Goal: Task Accomplishment & Management: Contribute content

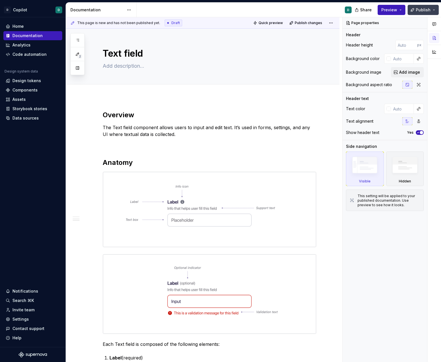
scroll to position [496, 0]
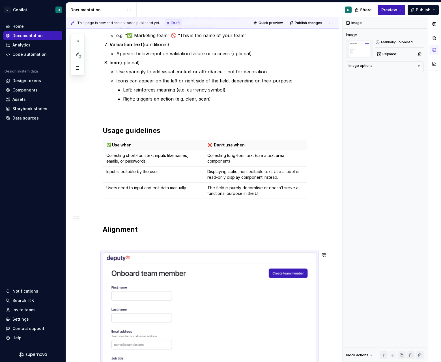
scroll to position [532, 0]
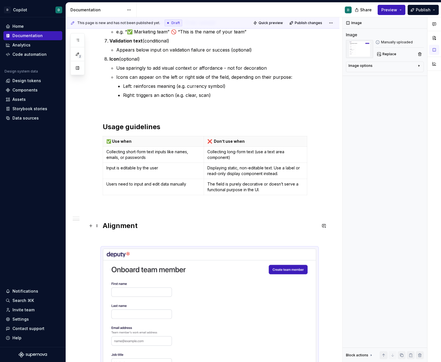
click at [282, 237] on p at bounding box center [210, 238] width 214 height 7
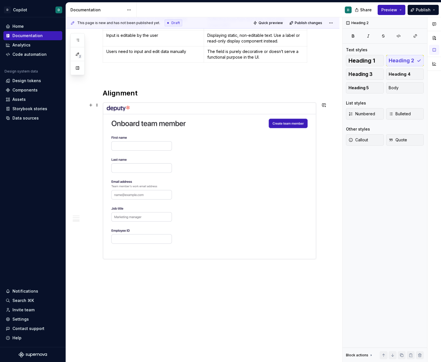
scroll to position [671, 0]
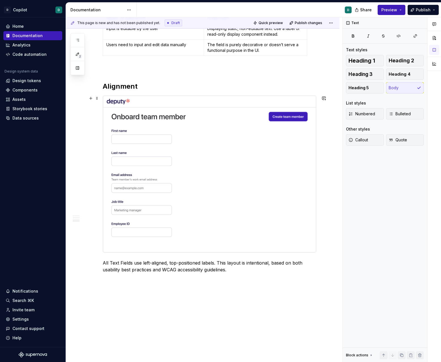
type textarea "*"
click at [316, 251] on img at bounding box center [209, 174] width 213 height 156
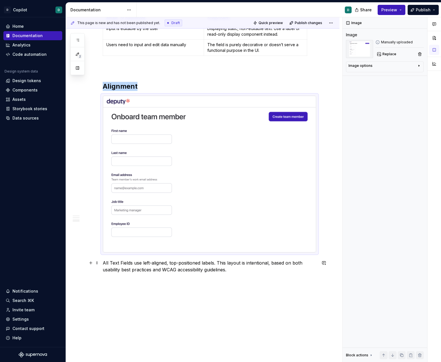
click at [104, 263] on p "All Text Fields use left-aligned, top-positioned labels. This layout is intenti…" at bounding box center [210, 266] width 214 height 14
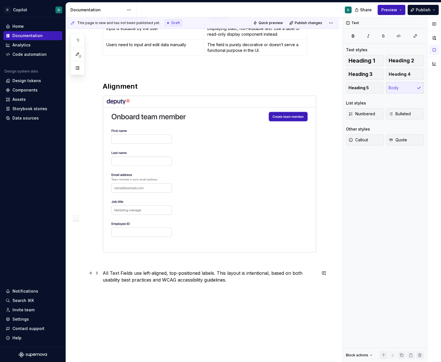
click at [255, 277] on p "All Text Fields use left-aligned, top-positioned labels. This layout is intenti…" at bounding box center [210, 276] width 214 height 14
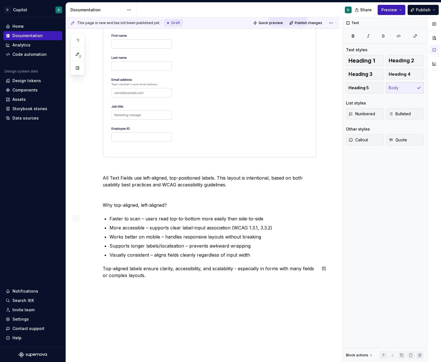
scroll to position [772, 0]
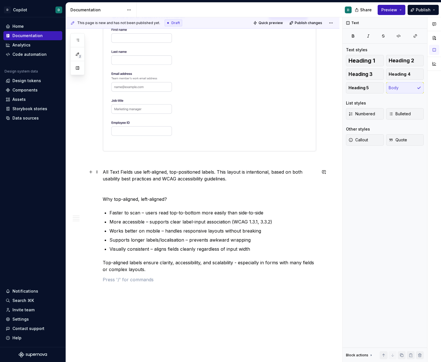
click at [133, 185] on p at bounding box center [210, 188] width 214 height 7
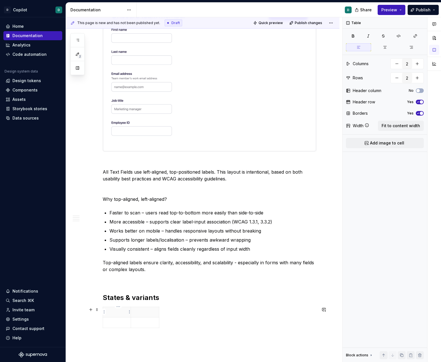
click at [121, 310] on p at bounding box center [116, 312] width 21 height 6
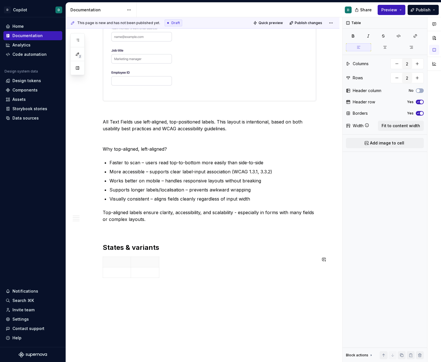
scroll to position [829, 0]
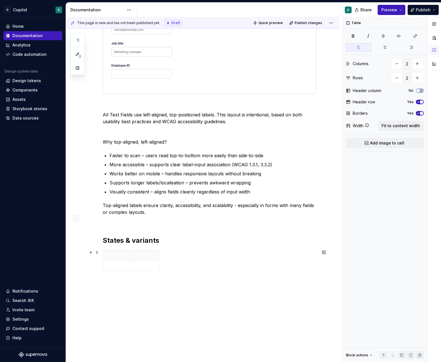
click at [132, 270] on div at bounding box center [210, 260] width 214 height 23
click at [132, 270] on icon "button" at bounding box center [132, 270] width 5 height 5
click at [132, 281] on icon "button" at bounding box center [132, 280] width 3 height 3
click at [133, 292] on icon "button" at bounding box center [132, 291] width 5 height 5
type input "5"
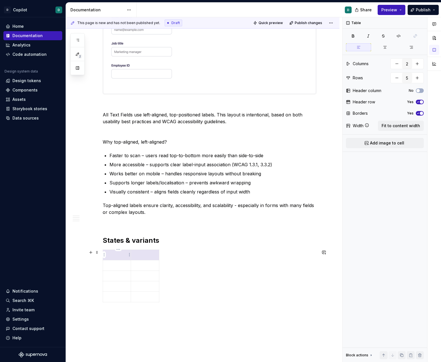
drag, startPoint x: 150, startPoint y: 256, endPoint x: 114, endPoint y: 256, distance: 35.4
click at [114, 256] on tr at bounding box center [131, 254] width 56 height 10
click at [159, 253] on html "D Copilot D Home Documentation Analytics Code automation Design system data Des…" at bounding box center [220, 181] width 441 height 362
click at [158, 256] on html "D Copilot D Home Documentation Analytics Code automation Design system data Des…" at bounding box center [220, 181] width 441 height 362
click at [158, 255] on html "D Copilot D Home Documentation Analytics Code automation Design system data Des…" at bounding box center [220, 181] width 441 height 362
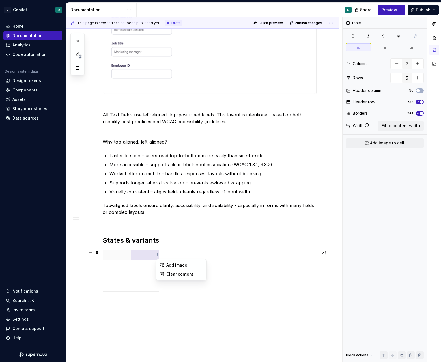
click at [158, 255] on html "D Copilot D Home Documentation Analytics Code automation Design system data Des…" at bounding box center [220, 181] width 441 height 362
drag, startPoint x: 134, startPoint y: 255, endPoint x: 123, endPoint y: 255, distance: 11.3
click at [123, 255] on tr at bounding box center [131, 254] width 56 height 10
click at [419, 91] on span "button" at bounding box center [418, 90] width 3 height 3
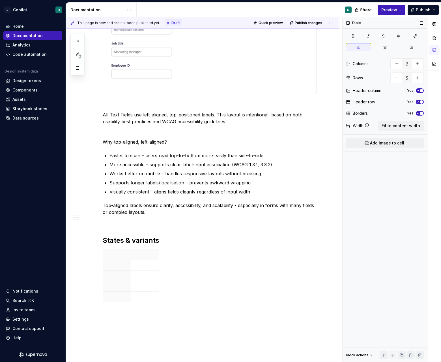
click at [420, 92] on button "Yes" at bounding box center [420, 90] width 8 height 5
click at [420, 100] on icon "button" at bounding box center [418, 101] width 5 height 3
click at [421, 112] on span "button" at bounding box center [421, 113] width 3 height 3
click at [421, 112] on button "No" at bounding box center [420, 113] width 8 height 5
click at [399, 127] on span "Fit to content width" at bounding box center [401, 126] width 38 height 6
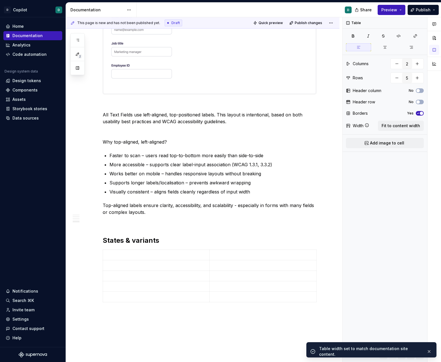
click at [303, 87] on img at bounding box center [209, 15] width 213 height 156
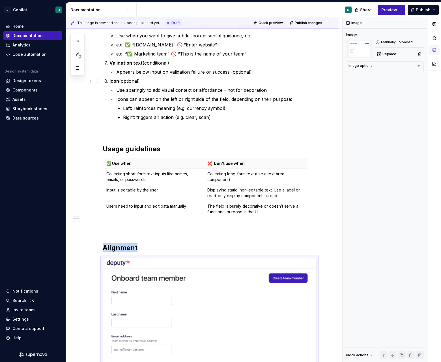
scroll to position [443, 0]
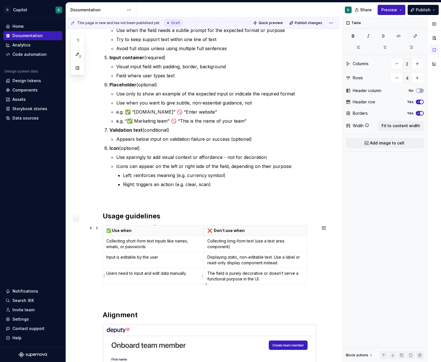
click at [175, 278] on td "Users need to input and edit data manually" at bounding box center [153, 276] width 101 height 16
click at [272, 229] on p "❌ Don’t use when" at bounding box center [255, 231] width 96 height 6
click at [416, 125] on span "Fit to content width" at bounding box center [401, 126] width 38 height 6
type textarea "*"
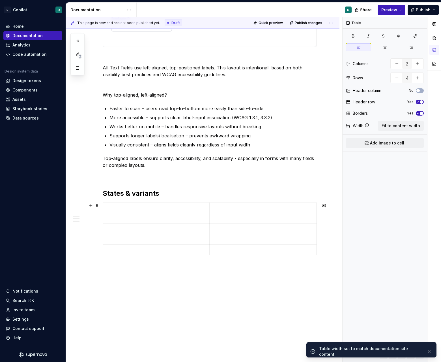
scroll to position [884, 0]
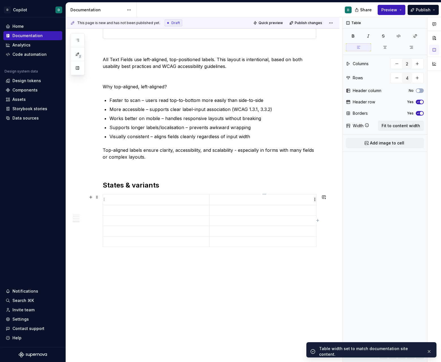
click at [207, 201] on html "D Copilot D Home Documentation Analytics Code automation Design system data Des…" at bounding box center [220, 181] width 441 height 362
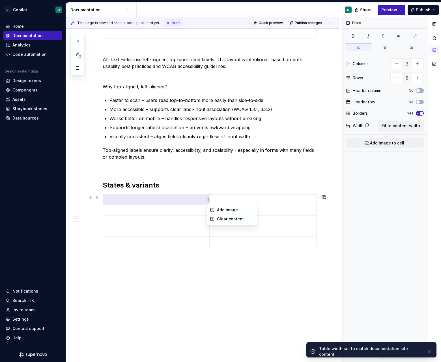
type input "5"
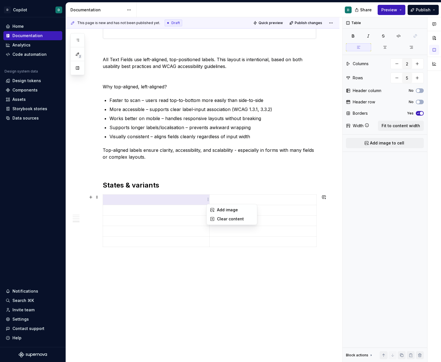
click at [145, 196] on html "D Copilot D Home Documentation Analytics Code automation Design system data Des…" at bounding box center [220, 181] width 441 height 362
click at [145, 199] on p at bounding box center [156, 200] width 100 height 6
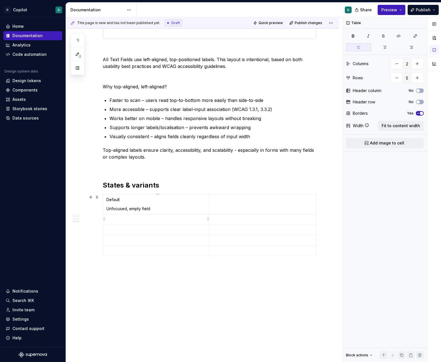
click at [120, 221] on p at bounding box center [156, 219] width 100 height 6
type textarea "*"
click at [132, 239] on p at bounding box center [156, 239] width 100 height 6
click at [152, 243] on td "Focused" at bounding box center [156, 238] width 107 height 10
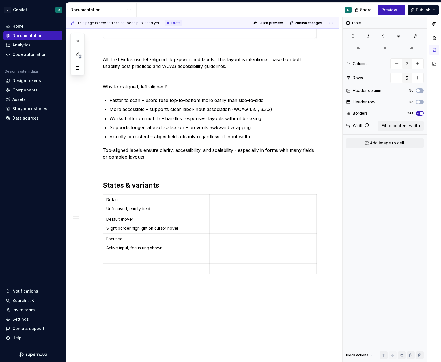
click at [179, 255] on p at bounding box center [156, 258] width 100 height 6
click at [127, 278] on p at bounding box center [156, 278] width 100 height 6
click at [165, 278] on p "Filled (hover)" at bounding box center [156, 278] width 100 height 6
click at [211, 293] on div "Default Unfocused, empty field Default (hover) Slight border highlight on curso…" at bounding box center [210, 244] width 214 height 100
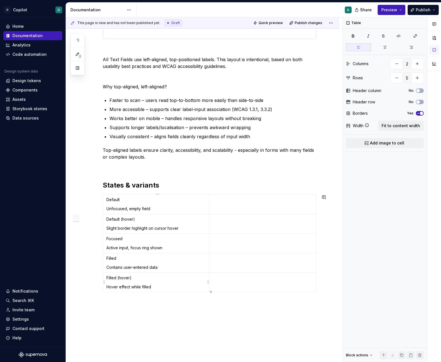
click at [210, 291] on icon "button" at bounding box center [211, 292] width 5 height 5
click at [112, 295] on p at bounding box center [156, 297] width 100 height 6
click at [212, 313] on icon "button" at bounding box center [211, 311] width 5 height 5
click at [210, 320] on icon "button" at bounding box center [211, 322] width 5 height 5
click at [209, 331] on icon "button" at bounding box center [211, 332] width 5 height 5
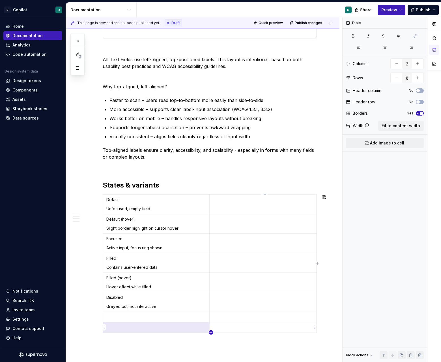
click at [212, 331] on icon "button" at bounding box center [211, 332] width 5 height 5
click at [135, 316] on p at bounding box center [156, 317] width 100 height 6
click at [144, 337] on p at bounding box center [156, 336] width 100 height 6
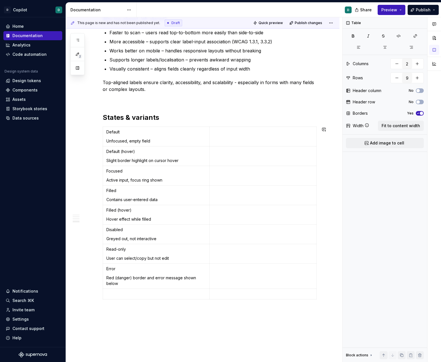
scroll to position [955, 0]
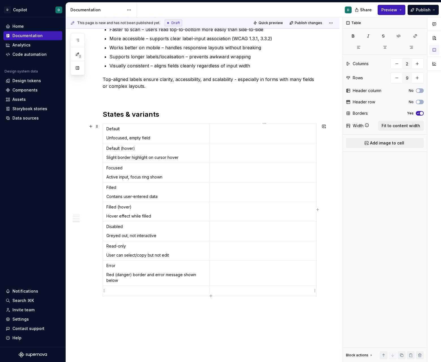
click at [217, 289] on p at bounding box center [263, 291] width 100 height 6
click at [314, 291] on html "D Copilot D Home Documentation Analytics Code automation Design system data Des…" at bounding box center [220, 181] width 441 height 362
click at [224, 292] on html "D Copilot D Home Documentation Analytics Code automation Design system data Des…" at bounding box center [220, 181] width 441 height 362
click at [213, 292] on td at bounding box center [263, 290] width 107 height 10
click at [186, 291] on p at bounding box center [156, 291] width 100 height 6
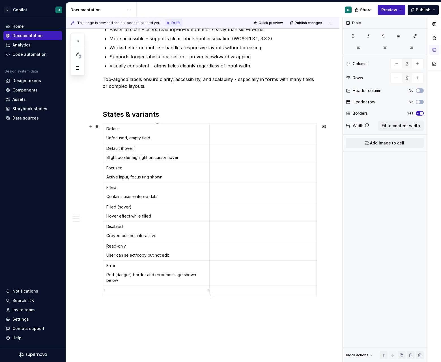
click at [186, 291] on p at bounding box center [156, 291] width 100 height 6
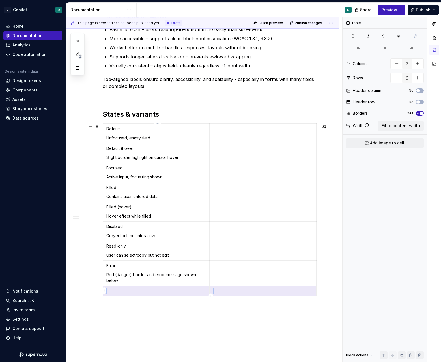
drag, startPoint x: 217, startPoint y: 292, endPoint x: 193, endPoint y: 292, distance: 23.5
click at [193, 292] on tr at bounding box center [210, 290] width 214 height 10
click at [105, 290] on html "D Copilot D Home Documentation Analytics Code automation Design system data Des…" at bounding box center [220, 181] width 441 height 362
click at [119, 339] on div "Delete row" at bounding box center [131, 340] width 37 height 6
type input "8"
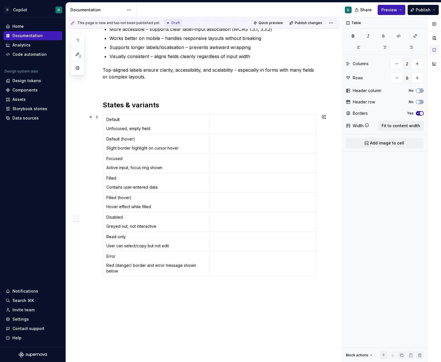
scroll to position [967, 0]
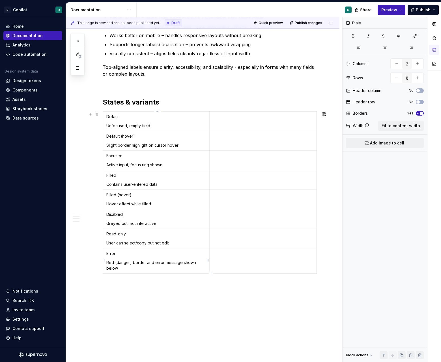
click at [112, 254] on p "Error" at bounding box center [156, 253] width 100 height 6
click at [113, 234] on p "Read-only" at bounding box center [156, 234] width 100 height 6
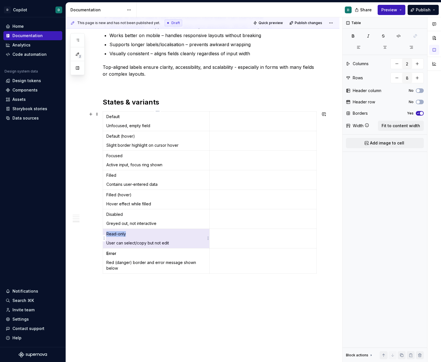
click at [122, 234] on p "Read-only" at bounding box center [156, 234] width 100 height 6
drag, startPoint x: 129, startPoint y: 234, endPoint x: 108, endPoint y: 233, distance: 21.0
click at [108, 233] on p "Read-only" at bounding box center [156, 234] width 100 height 6
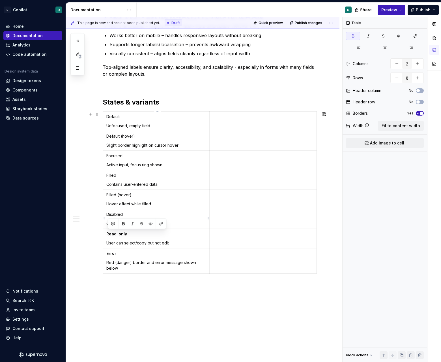
click at [119, 211] on p "Disabled" at bounding box center [156, 214] width 100 height 6
drag, startPoint x: 136, startPoint y: 193, endPoint x: 107, endPoint y: 193, distance: 28.3
click at [107, 193] on td "Filled (hover) Hover effect while filled" at bounding box center [156, 199] width 107 height 20
click at [115, 173] on p "Filled" at bounding box center [156, 175] width 100 height 6
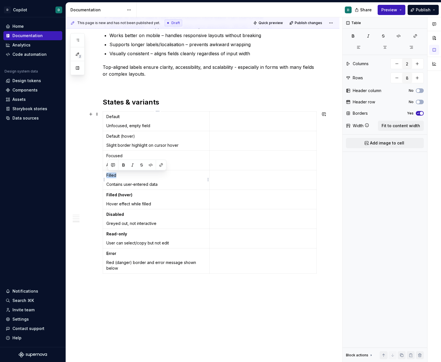
click at [115, 173] on p "Filled" at bounding box center [156, 175] width 100 height 6
click at [121, 155] on p "Focused" at bounding box center [156, 156] width 100 height 6
drag, startPoint x: 138, startPoint y: 133, endPoint x: 106, endPoint y: 133, distance: 31.7
click at [106, 133] on td "Default (hover) Slight border highlight on cursor hover" at bounding box center [156, 141] width 107 height 20
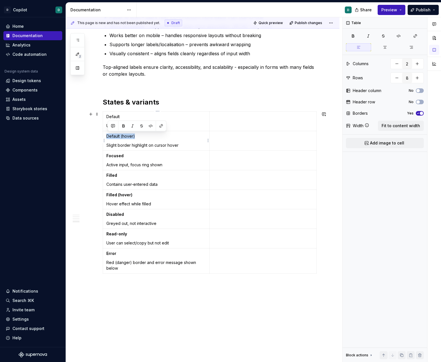
drag, startPoint x: 137, startPoint y: 134, endPoint x: 108, endPoint y: 134, distance: 29.4
click at [108, 134] on p "Default (hover)" at bounding box center [156, 136] width 100 height 6
click at [116, 117] on p "Default" at bounding box center [156, 117] width 100 height 6
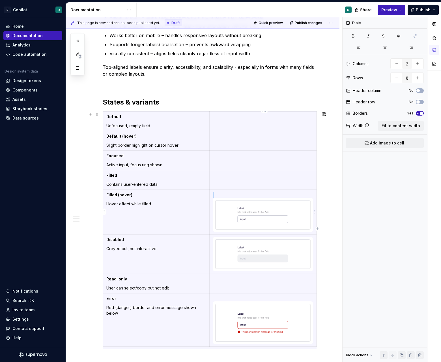
click at [244, 221] on img at bounding box center [263, 214] width 95 height 29
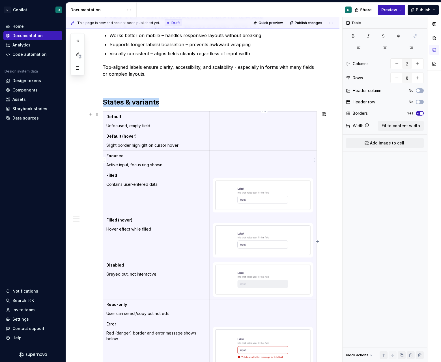
click at [250, 160] on td at bounding box center [262, 160] width 107 height 20
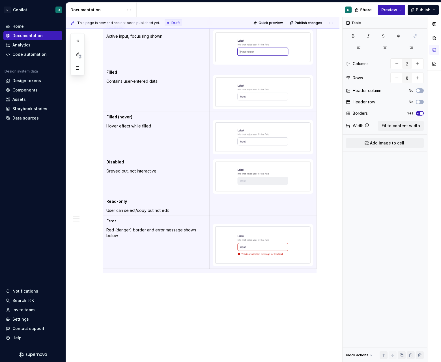
scroll to position [1165, 0]
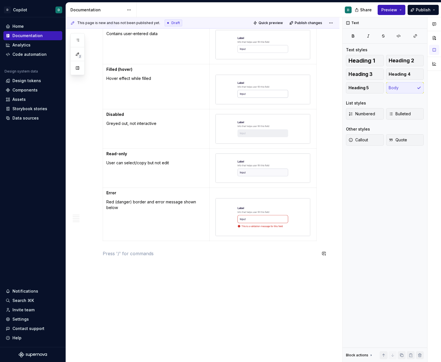
scroll to position [1198, 0]
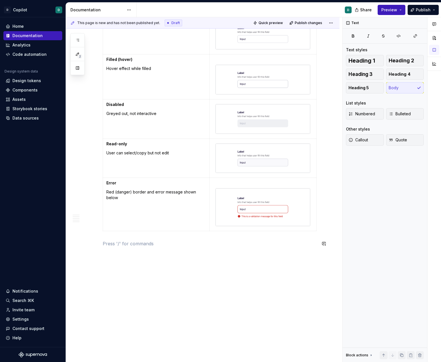
click at [200, 207] on td "Error Red (danger) border and error message shown below" at bounding box center [156, 204] width 107 height 53
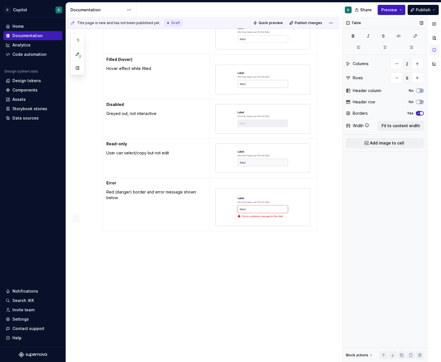
click at [422, 113] on span "button" at bounding box center [421, 113] width 3 height 3
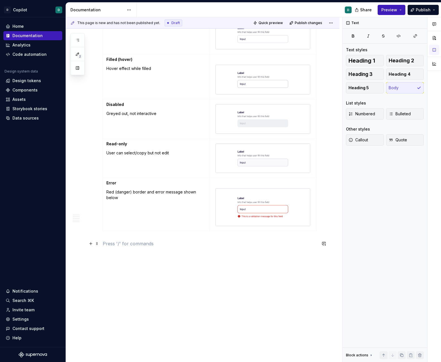
click at [196, 244] on p at bounding box center [210, 243] width 214 height 7
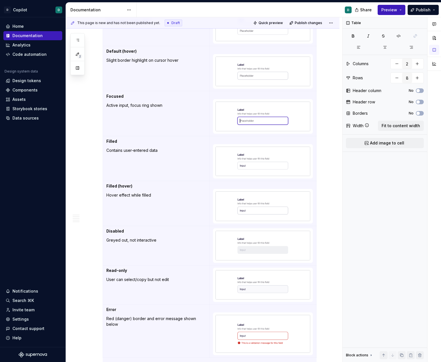
scroll to position [1185, 0]
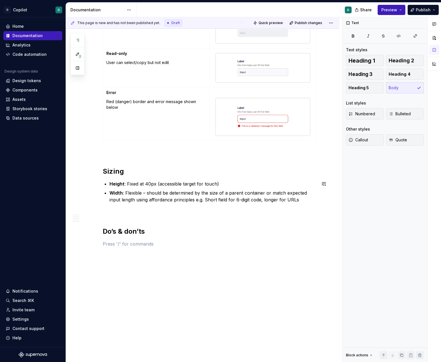
scroll to position [1289, 0]
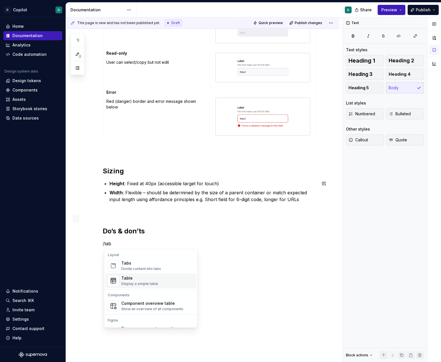
click at [157, 281] on div "Table Display a simple table" at bounding box center [157, 280] width 73 height 11
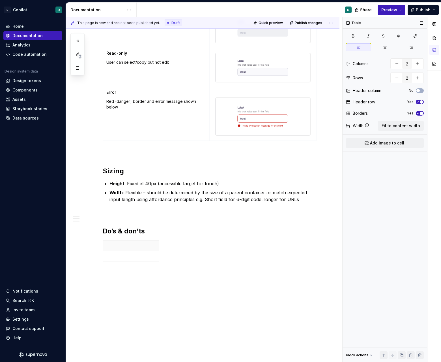
click at [422, 103] on span "button" at bounding box center [421, 101] width 3 height 3
click at [115, 256] on p at bounding box center [116, 256] width 21 height 6
click at [403, 126] on span "Fit to content width" at bounding box center [401, 126] width 38 height 6
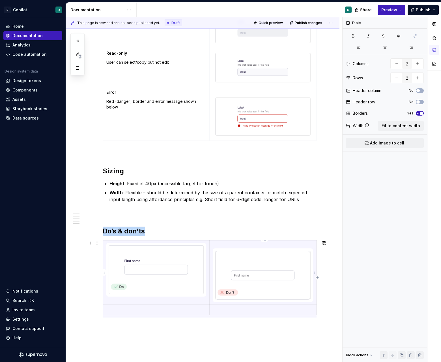
click at [221, 245] on p at bounding box center [263, 246] width 100 height 6
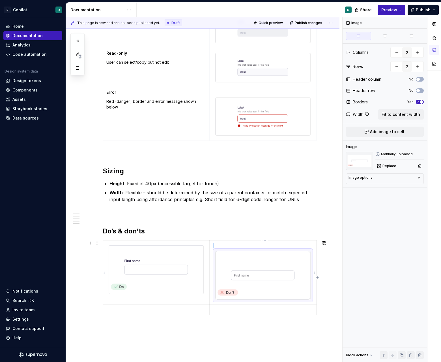
click at [229, 260] on img at bounding box center [263, 275] width 95 height 49
click at [223, 246] on p at bounding box center [263, 246] width 100 height 6
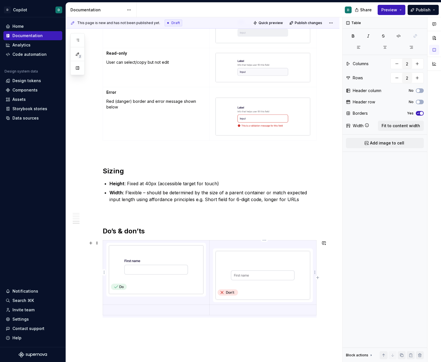
click at [215, 245] on p at bounding box center [263, 246] width 100 height 6
click at [106, 246] on td at bounding box center [156, 272] width 107 height 64
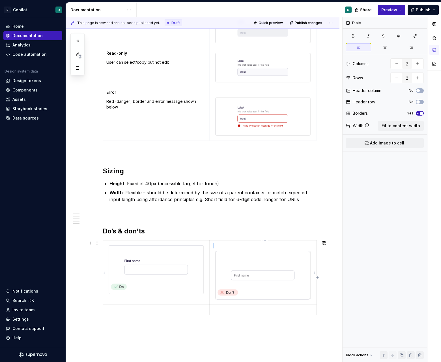
click at [220, 267] on img at bounding box center [263, 275] width 95 height 49
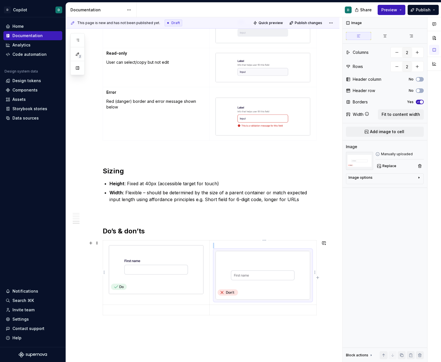
click at [216, 268] on div at bounding box center [262, 274] width 95 height 49
drag, startPoint x: 217, startPoint y: 270, endPoint x: 216, endPoint y: 249, distance: 20.7
click at [217, 250] on div at bounding box center [262, 274] width 95 height 49
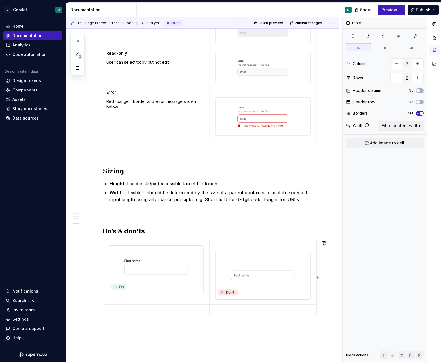
click at [217, 245] on p at bounding box center [263, 246] width 100 height 6
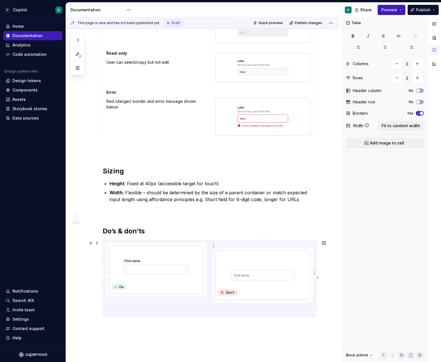
click at [236, 253] on img at bounding box center [263, 275] width 95 height 49
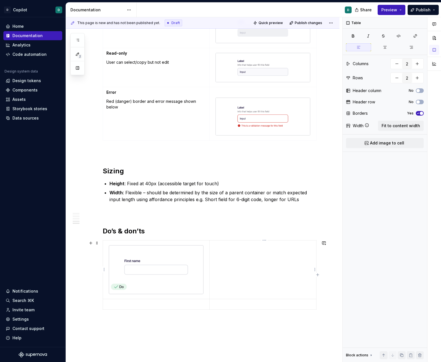
click at [219, 266] on td at bounding box center [263, 269] width 107 height 59
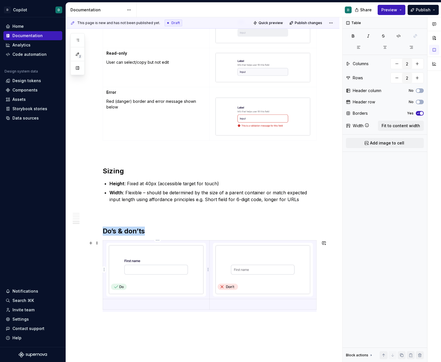
click at [209, 293] on td at bounding box center [156, 269] width 107 height 59
click at [141, 294] on div at bounding box center [156, 269] width 95 height 49
click at [195, 297] on td at bounding box center [156, 269] width 107 height 59
click at [209, 282] on td at bounding box center [156, 269] width 107 height 59
click at [210, 282] on td at bounding box center [156, 269] width 107 height 59
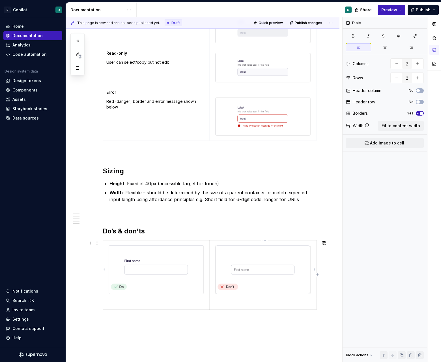
click at [305, 298] on td at bounding box center [263, 269] width 107 height 59
click at [316, 289] on td at bounding box center [263, 269] width 107 height 59
click at [316, 285] on td at bounding box center [263, 269] width 107 height 59
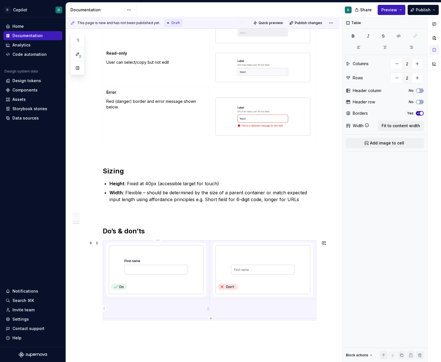
click at [197, 309] on td at bounding box center [156, 309] width 107 height 20
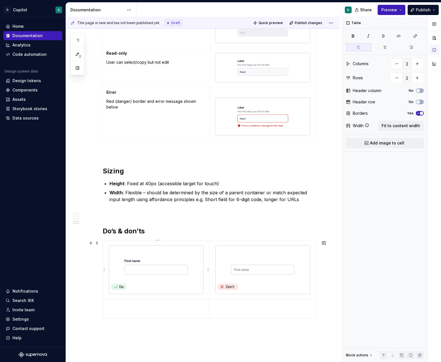
click at [207, 287] on td at bounding box center [156, 269] width 107 height 59
click at [194, 287] on img at bounding box center [156, 269] width 95 height 49
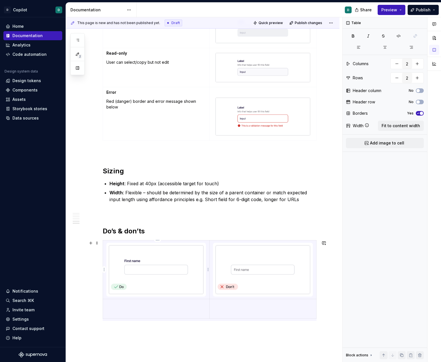
click at [148, 289] on img at bounding box center [156, 269] width 95 height 49
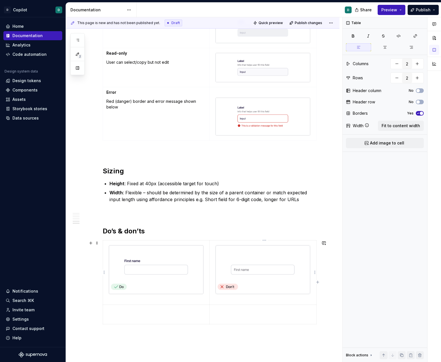
type textarea "*"
click at [230, 275] on img at bounding box center [263, 269] width 95 height 49
click at [119, 297] on p at bounding box center [156, 299] width 100 height 6
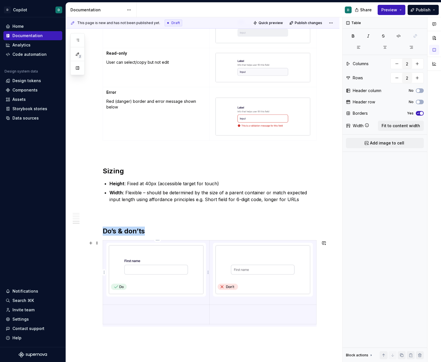
click at [118, 303] on td at bounding box center [156, 272] width 107 height 64
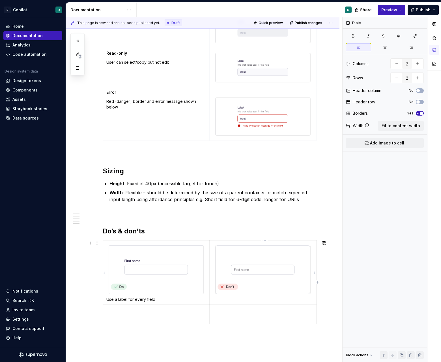
click at [228, 299] on p at bounding box center [263, 299] width 100 height 6
click at [177, 314] on td at bounding box center [156, 314] width 107 height 20
click at [150, 323] on td at bounding box center [156, 314] width 107 height 20
click at [162, 318] on p "Skip the label or use placeholder as a label" at bounding box center [156, 319] width 100 height 6
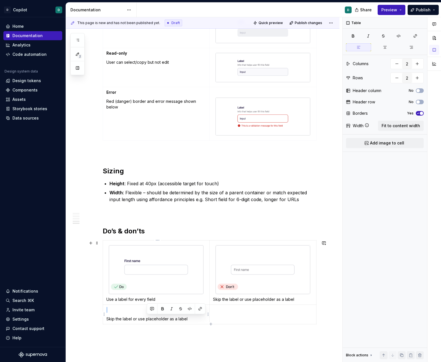
click at [162, 318] on p "Skip the label or use placeholder as a label" at bounding box center [156, 319] width 100 height 6
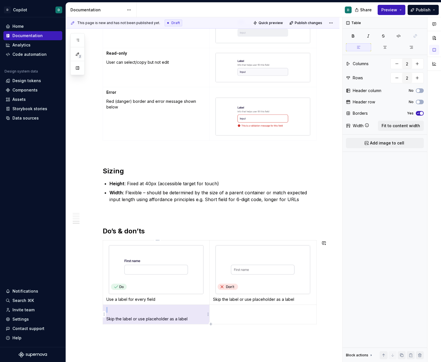
click at [162, 318] on p "Skip the label or use placeholder as a label" at bounding box center [156, 319] width 100 height 6
drag, startPoint x: 189, startPoint y: 318, endPoint x: 107, endPoint y: 318, distance: 82.1
click at [107, 318] on td "Skip the label or use placeholder as a label" at bounding box center [156, 314] width 107 height 20
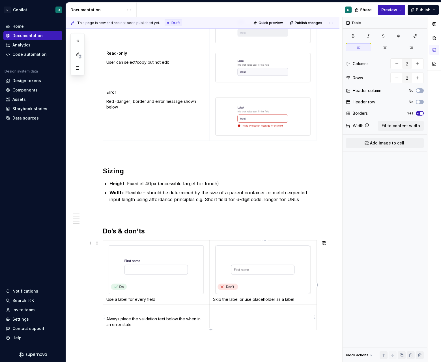
click at [239, 324] on td at bounding box center [263, 316] width 107 height 25
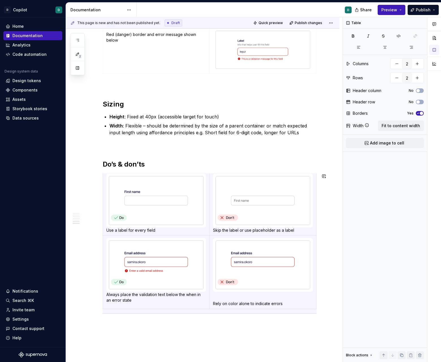
scroll to position [1357, 0]
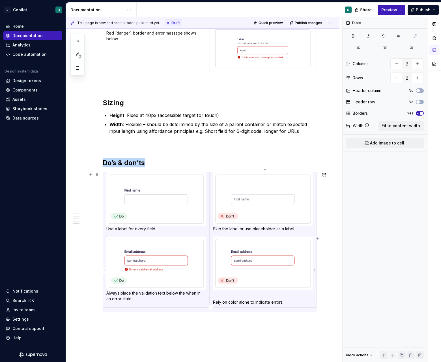
click at [214, 299] on td "Rely on color alone to indicate errors" at bounding box center [263, 270] width 107 height 73
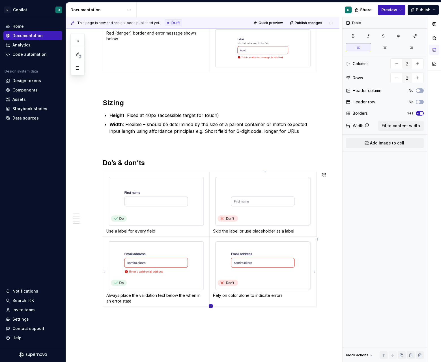
click at [211, 305] on icon "button" at bounding box center [211, 306] width 5 height 5
click at [211, 317] on icon "button" at bounding box center [211, 316] width 3 height 3
click at [212, 326] on icon "button" at bounding box center [211, 327] width 5 height 5
click at [211, 337] on icon "button" at bounding box center [211, 337] width 5 height 5
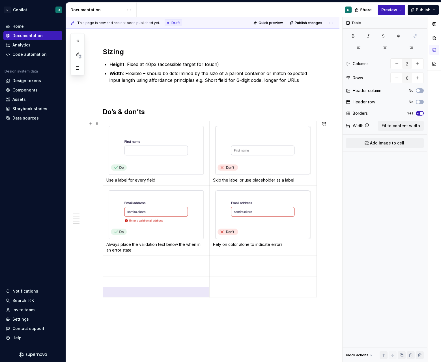
scroll to position [1409, 0]
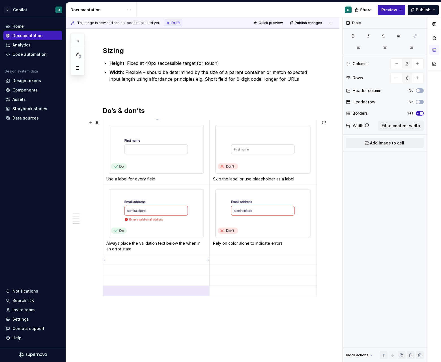
click at [140, 262] on td at bounding box center [156, 259] width 107 height 10
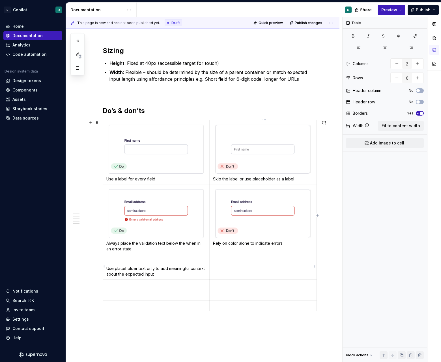
click at [226, 264] on td at bounding box center [263, 266] width 107 height 25
click at [191, 283] on p at bounding box center [156, 285] width 100 height 6
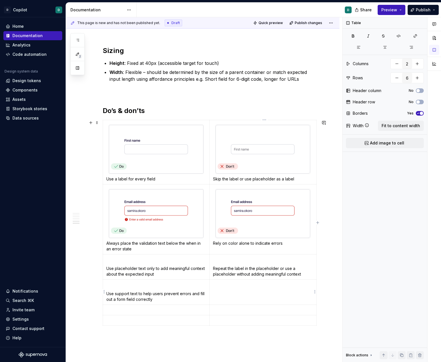
click at [227, 289] on td at bounding box center [263, 291] width 107 height 25
click at [125, 311] on p at bounding box center [156, 310] width 100 height 6
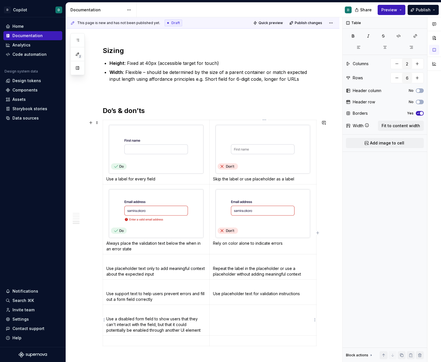
click at [250, 311] on p at bounding box center [263, 310] width 100 height 6
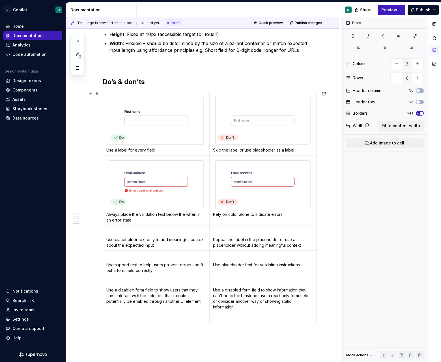
scroll to position [1439, 0]
click at [226, 318] on p at bounding box center [263, 317] width 100 height 6
drag, startPoint x: 113, startPoint y: 314, endPoint x: 252, endPoint y: 318, distance: 138.2
click at [252, 318] on tr at bounding box center [210, 316] width 214 height 10
click at [104, 316] on html "D Copilot D Home Documentation Analytics Code automation Design system data Des…" at bounding box center [220, 181] width 441 height 362
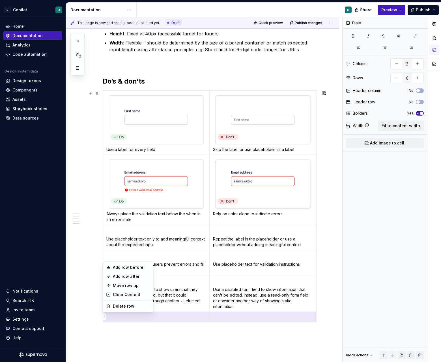
click at [119, 301] on div "Add row before Add row after Move row up Clear Content Delete row" at bounding box center [127, 286] width 51 height 51
click at [118, 305] on div "Delete row" at bounding box center [131, 306] width 37 height 6
type input "5"
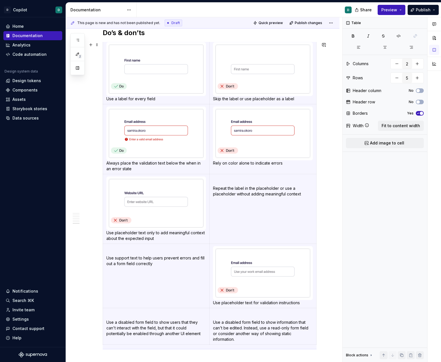
scroll to position [1490, 0]
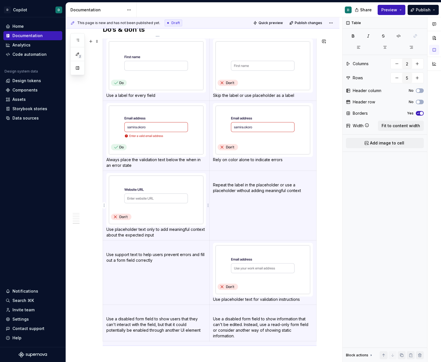
click at [173, 201] on img at bounding box center [156, 199] width 95 height 49
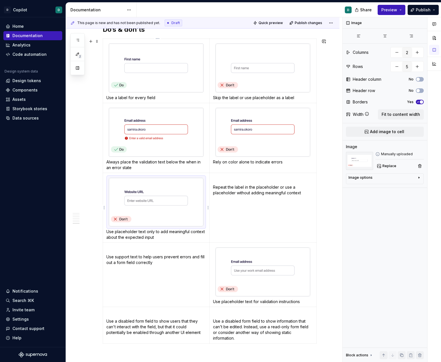
scroll to position [0, 0]
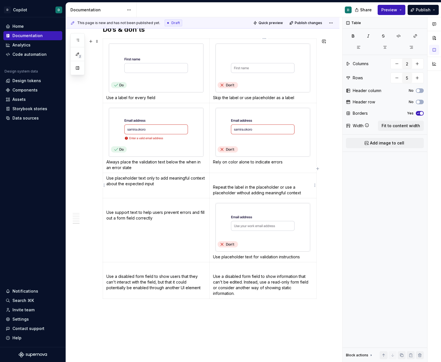
click at [230, 178] on p at bounding box center [263, 178] width 100 height 6
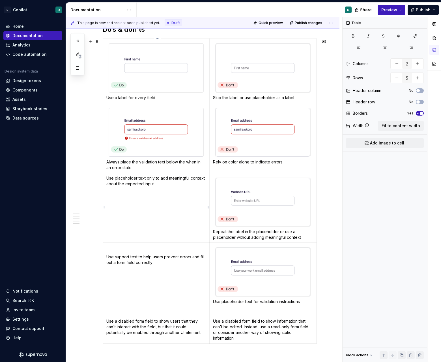
click at [107, 179] on td "Use placeholder text only to add meaningful context about the expected input" at bounding box center [156, 208] width 107 height 70
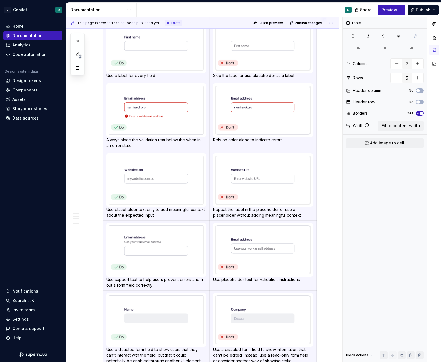
scroll to position [1490, 0]
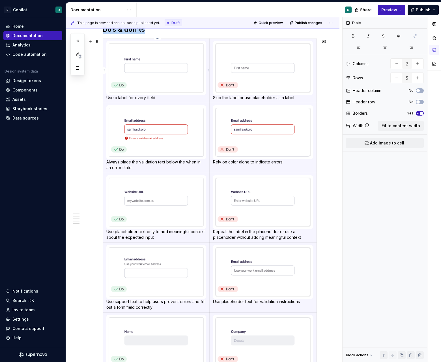
click at [108, 97] on p "Use a label for every field" at bounding box center [156, 98] width 100 height 6
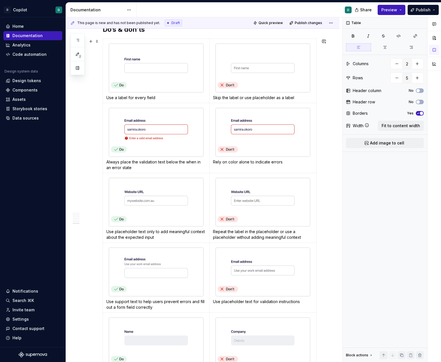
click at [83, 174] on div "This page is new and has not been published yet. Draft Quick preview Publish ch…" at bounding box center [204, 189] width 277 height 345
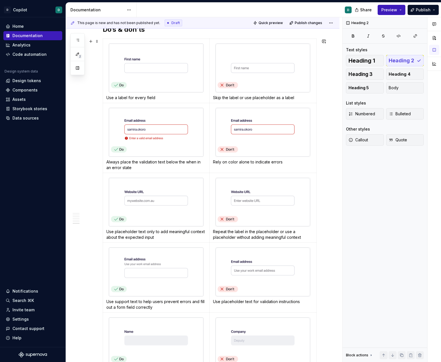
scroll to position [1453, 0]
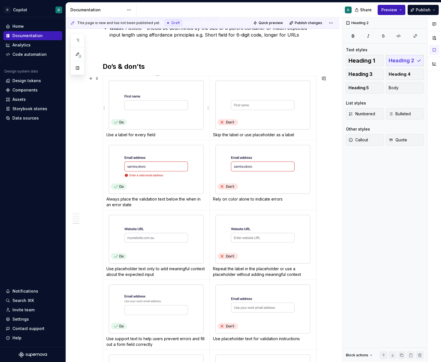
click at [107, 79] on td "Use a label for every field" at bounding box center [156, 108] width 107 height 64
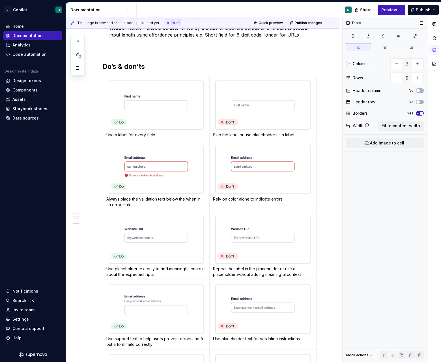
click at [420, 112] on span "button" at bounding box center [421, 113] width 3 height 3
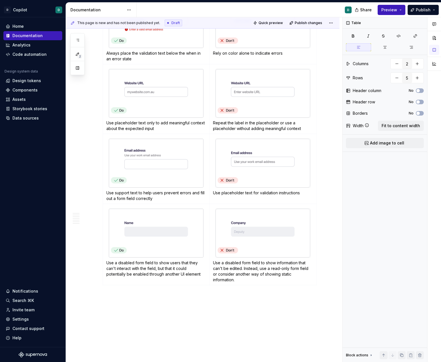
scroll to position [1600, 0]
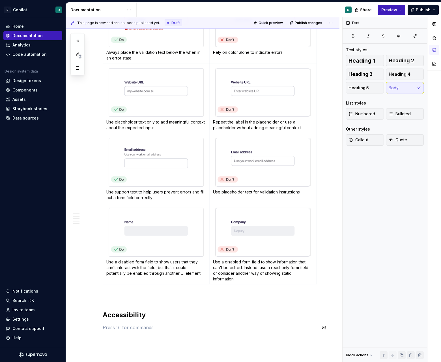
click at [157, 324] on p at bounding box center [210, 327] width 214 height 7
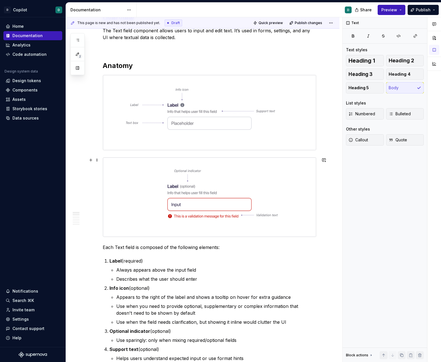
scroll to position [0, 0]
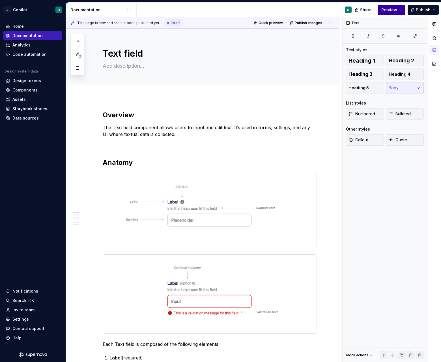
click at [389, 6] on button "Preview" at bounding box center [392, 10] width 28 height 10
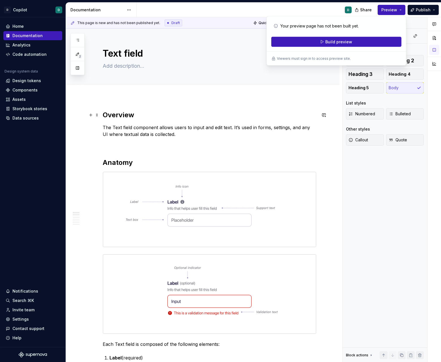
click at [297, 115] on h2 "Overview" at bounding box center [210, 114] width 214 height 9
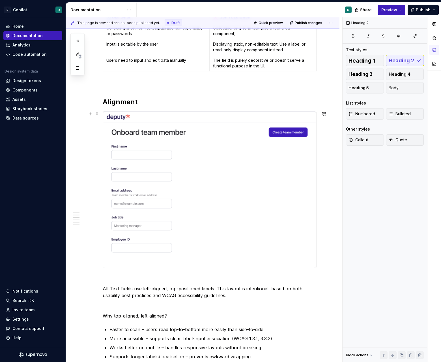
scroll to position [685, 0]
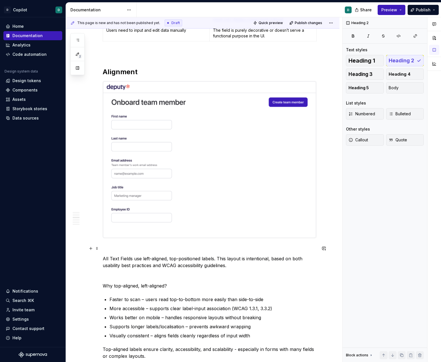
click at [112, 251] on p at bounding box center [210, 248] width 214 height 7
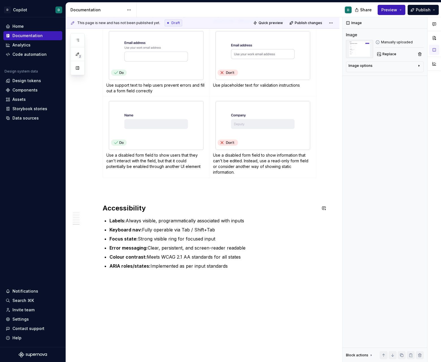
scroll to position [1707, 0]
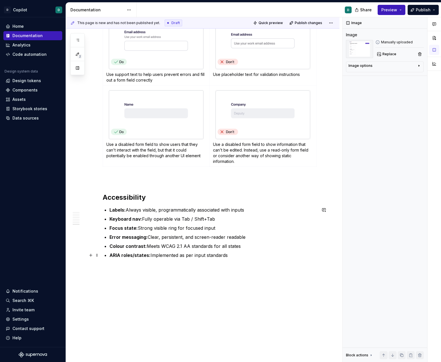
click at [259, 252] on p "ARIA roles/states: Implemented as per input standards" at bounding box center [213, 255] width 207 height 7
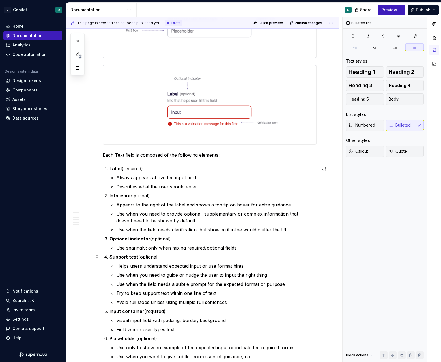
scroll to position [0, 0]
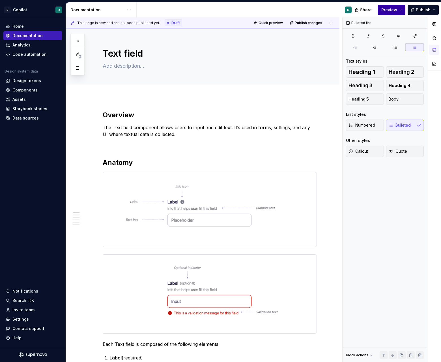
click at [403, 8] on button "Preview" at bounding box center [392, 10] width 28 height 10
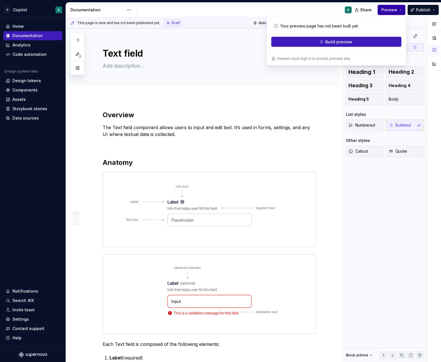
click at [403, 8] on button "Preview" at bounding box center [392, 10] width 28 height 10
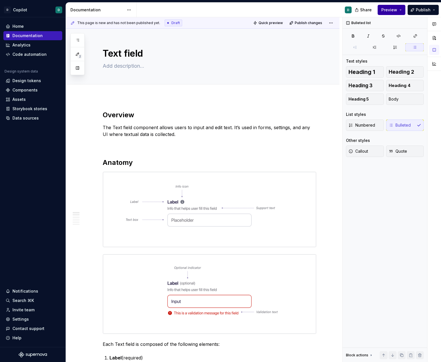
click at [403, 8] on button "Preview" at bounding box center [392, 10] width 28 height 10
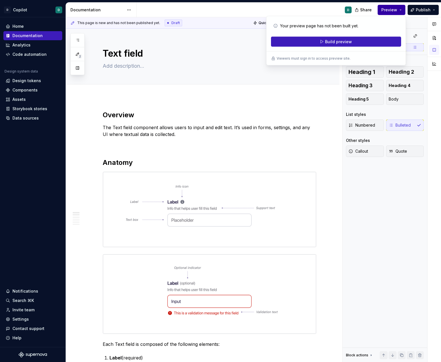
click at [403, 8] on button "Preview" at bounding box center [392, 10] width 28 height 10
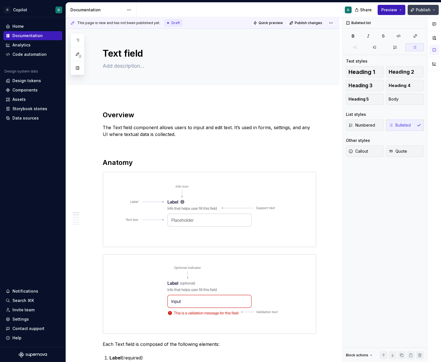
click at [421, 11] on span "Publish" at bounding box center [423, 10] width 15 height 6
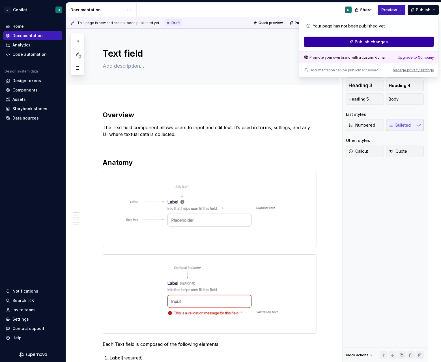
click at [386, 42] on span "Publish changes" at bounding box center [371, 42] width 33 height 6
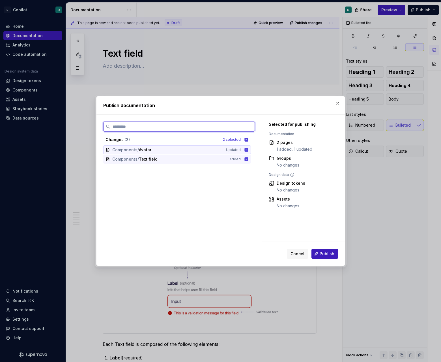
click at [248, 150] on icon at bounding box center [247, 150] width 4 height 4
click at [330, 252] on span "Publish" at bounding box center [327, 254] width 15 height 6
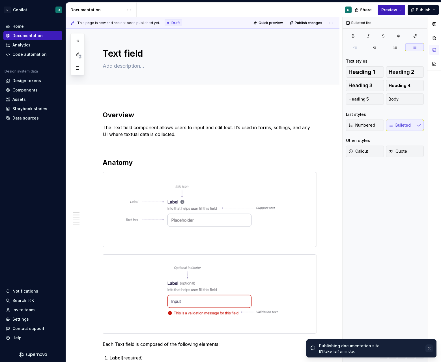
click at [429, 347] on button "button" at bounding box center [429, 348] width 7 height 8
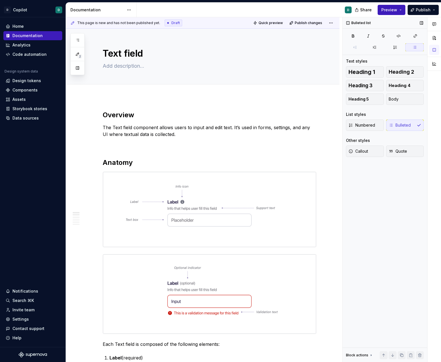
type textarea "*"
click at [335, 23] on html "D Copilot D Home Documentation Analytics Code automation Design system data Des…" at bounding box center [220, 181] width 441 height 362
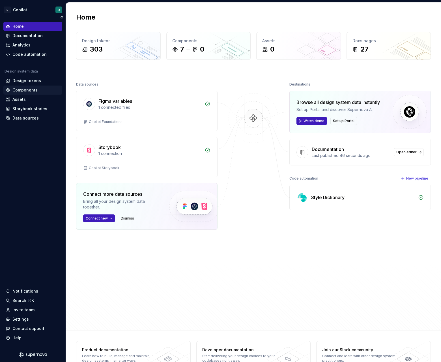
click at [32, 89] on div "Components" at bounding box center [24, 90] width 25 height 6
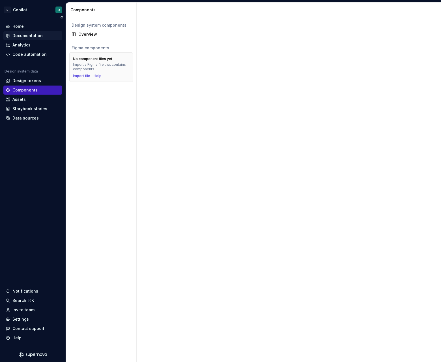
click at [47, 36] on div "Documentation" at bounding box center [33, 36] width 54 height 6
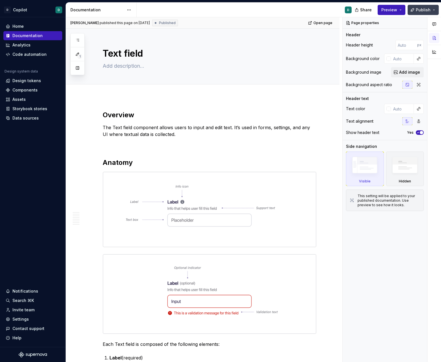
click at [420, 11] on span "Publish" at bounding box center [423, 10] width 15 height 6
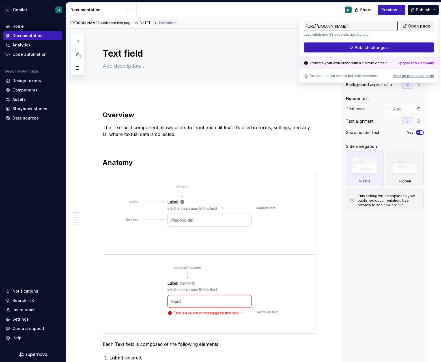
click at [416, 27] on span "Open page" at bounding box center [419, 26] width 22 height 6
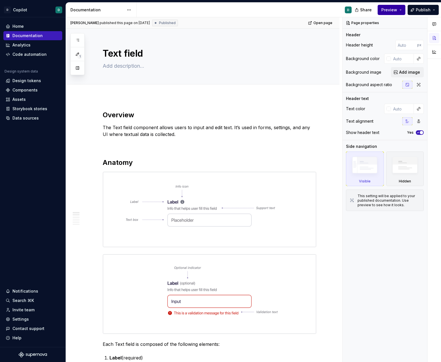
click at [395, 10] on span "Preview" at bounding box center [390, 10] width 16 height 6
click at [425, 10] on span "Publish" at bounding box center [423, 10] width 15 height 6
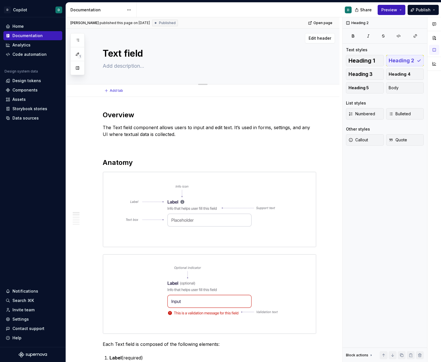
click at [293, 51] on textarea "Text field" at bounding box center [209, 54] width 214 height 14
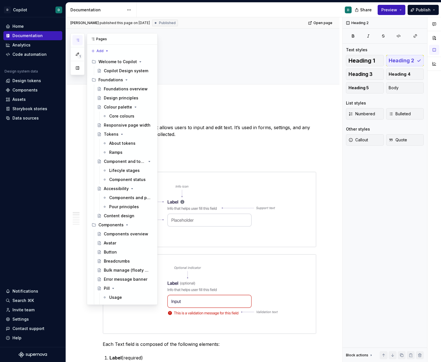
click at [78, 39] on icon "button" at bounding box center [77, 40] width 3 height 2
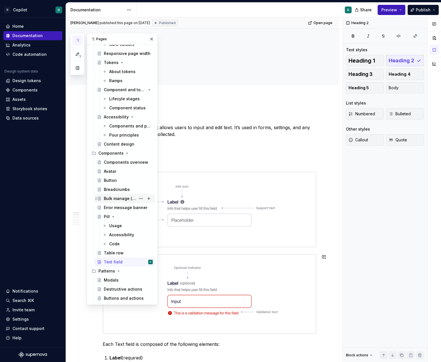
scroll to position [77, 0]
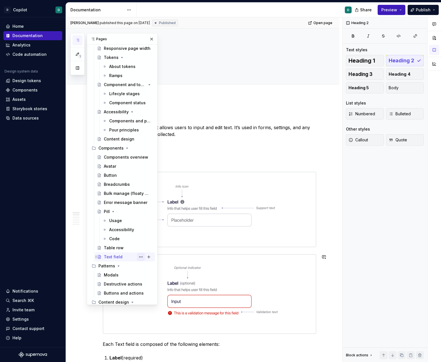
click at [141, 257] on button "Page tree" at bounding box center [141, 257] width 8 height 8
click at [285, 112] on html "D Copilot D Home Documentation Analytics Code automation Design system data Des…" at bounding box center [220, 181] width 441 height 362
click at [346, 11] on div "D" at bounding box center [348, 10] width 7 height 7
click at [363, 11] on span "Share" at bounding box center [366, 10] width 12 height 6
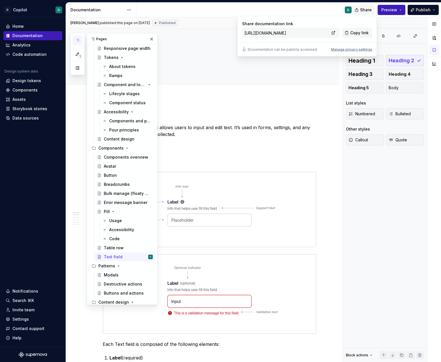
click at [363, 11] on span "Share" at bounding box center [366, 10] width 12 height 6
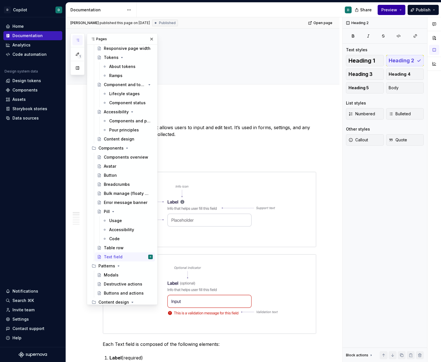
click at [401, 11] on button "Preview" at bounding box center [392, 10] width 28 height 10
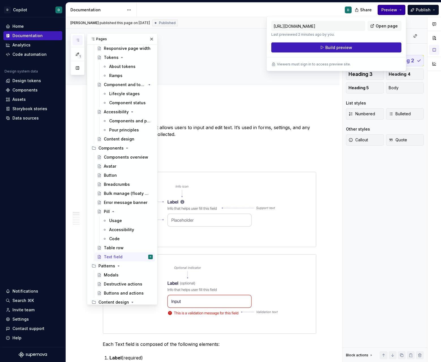
click at [401, 11] on button "Preview" at bounding box center [392, 10] width 28 height 10
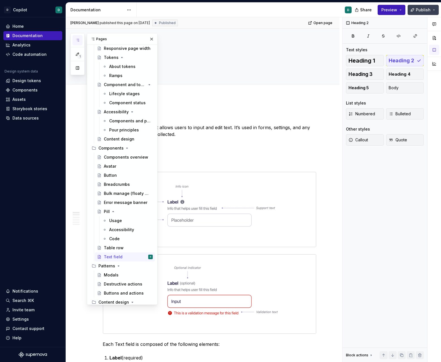
click at [417, 11] on span "Publish" at bounding box center [423, 10] width 15 height 6
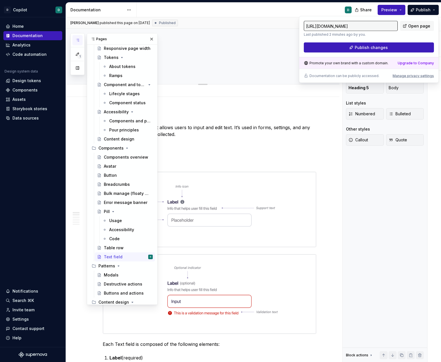
click at [211, 36] on div "Edit header" at bounding box center [200, 38] width 269 height 10
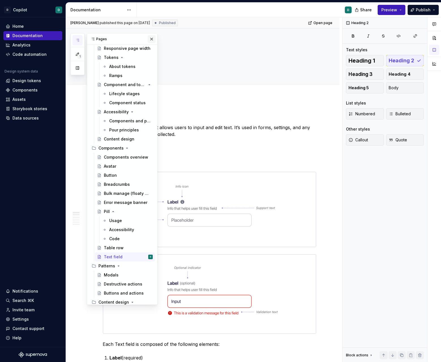
click at [151, 41] on button "button" at bounding box center [152, 39] width 8 height 8
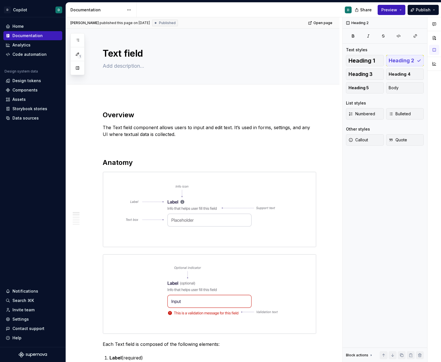
click at [163, 23] on span "Published" at bounding box center [167, 23] width 17 height 5
click at [128, 9] on html "D Copilot D Home Documentation Analytics Code automation Design system data Des…" at bounding box center [220, 181] width 441 height 362
click at [110, 110] on html "D Copilot D Home Documentation Analytics Code automation Design system data Des…" at bounding box center [220, 181] width 441 height 362
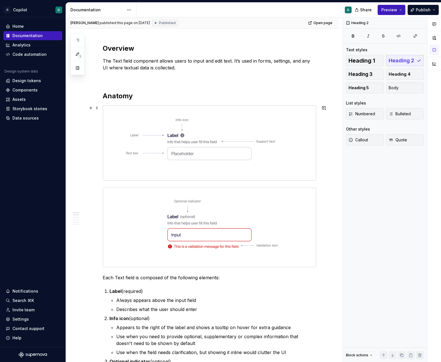
scroll to position [73, 0]
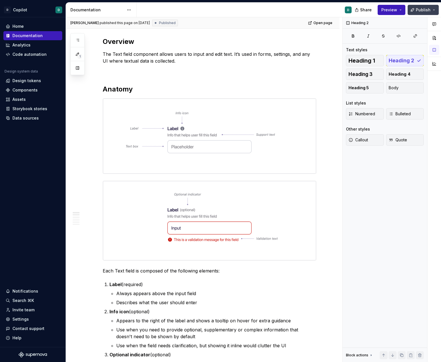
click at [423, 10] on span "Publish" at bounding box center [423, 10] width 15 height 6
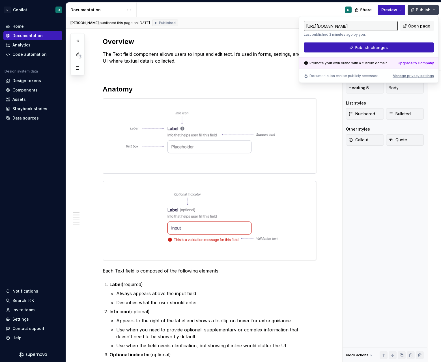
click at [425, 10] on span "Publish" at bounding box center [423, 10] width 15 height 6
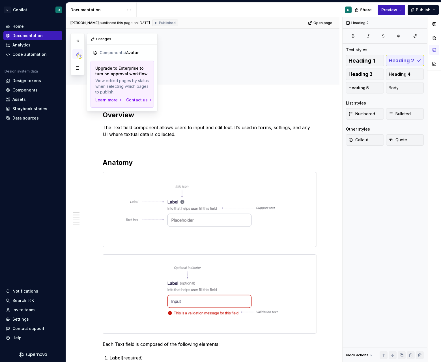
scroll to position [0, 0]
click at [76, 55] on icon "button" at bounding box center [77, 54] width 3 height 3
click at [79, 72] on button "button" at bounding box center [77, 68] width 10 height 10
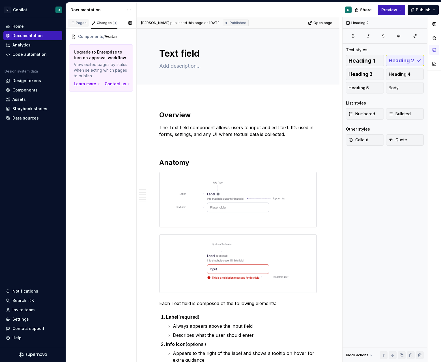
click at [82, 20] on div "Pages" at bounding box center [78, 23] width 21 height 8
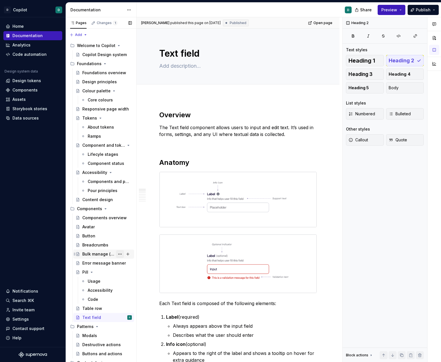
scroll to position [13, 0]
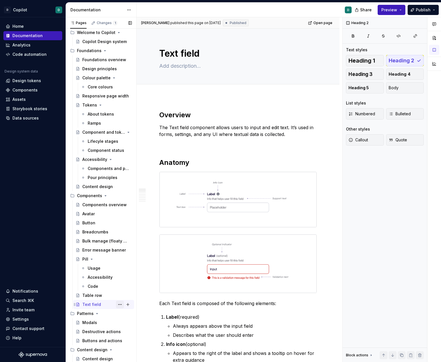
click at [120, 305] on button "Page tree" at bounding box center [120, 304] width 8 height 8
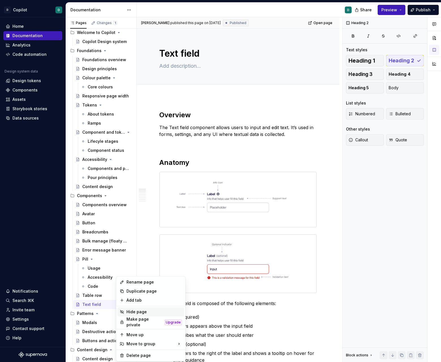
click at [137, 312] on div "Hide page" at bounding box center [154, 312] width 55 height 6
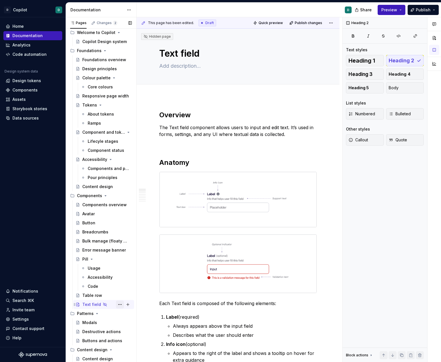
click at [120, 304] on button "Page tree" at bounding box center [120, 304] width 8 height 8
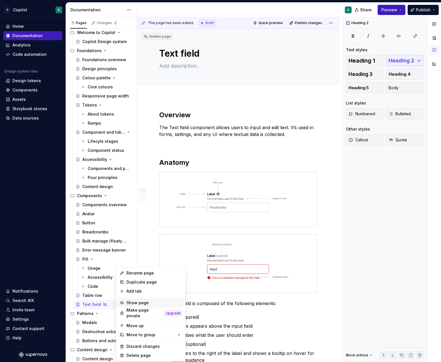
click at [136, 303] on div "Show page" at bounding box center [154, 303] width 55 height 6
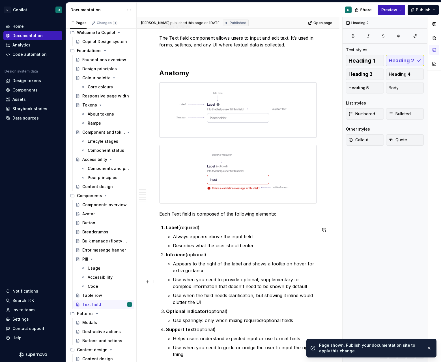
scroll to position [90, 0]
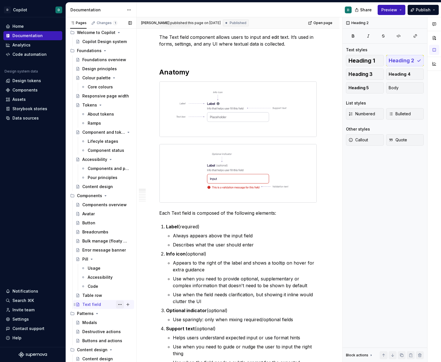
click at [119, 306] on button "Page tree" at bounding box center [120, 304] width 8 height 8
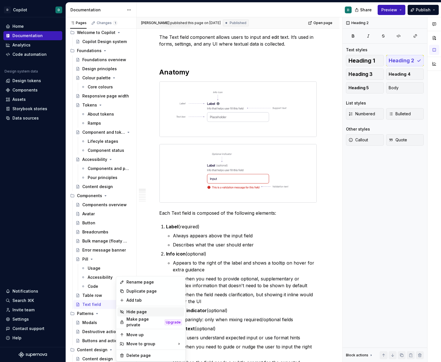
click at [146, 313] on div "Hide page" at bounding box center [154, 312] width 55 height 6
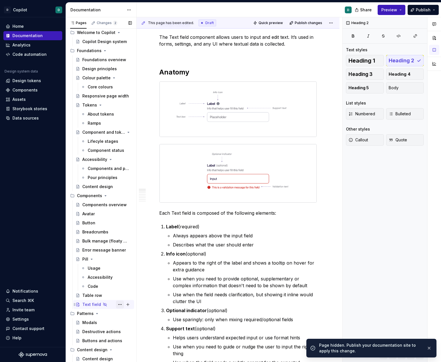
click at [121, 306] on button "Page tree" at bounding box center [120, 304] width 8 height 8
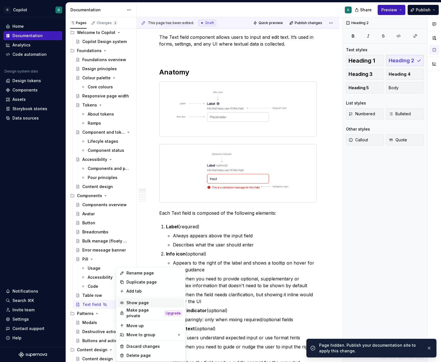
click at [131, 304] on div "Show page" at bounding box center [154, 303] width 55 height 6
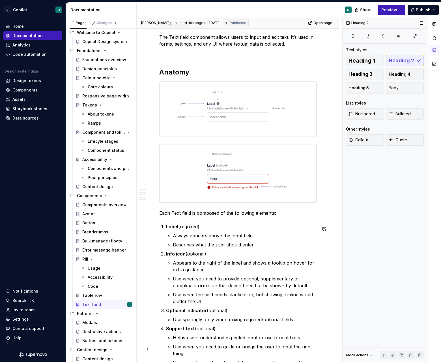
type textarea "*"
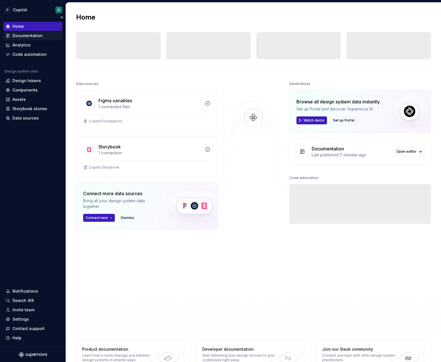
click at [28, 38] on div "Documentation" at bounding box center [27, 36] width 30 height 6
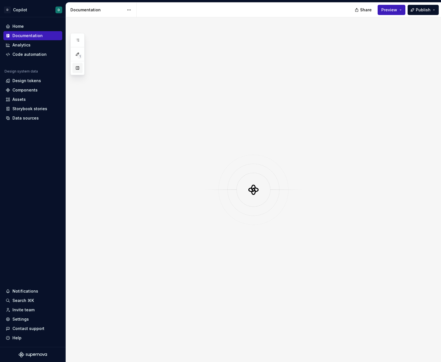
click at [77, 69] on button "button" at bounding box center [77, 68] width 10 height 10
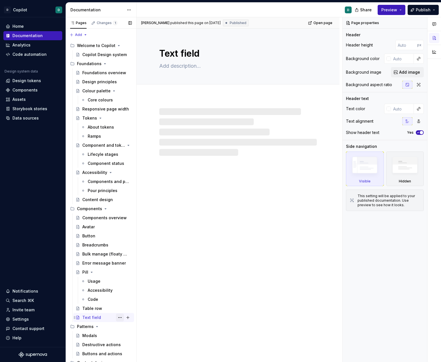
click at [121, 318] on button "Page tree" at bounding box center [120, 317] width 8 height 8
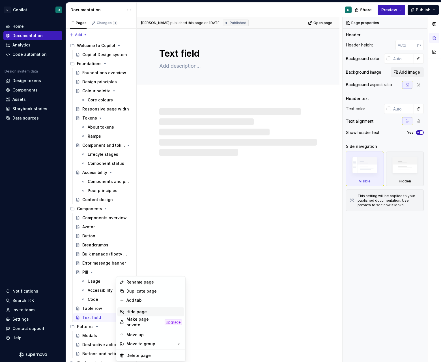
click at [126, 309] on div "Hide page" at bounding box center [150, 311] width 67 height 9
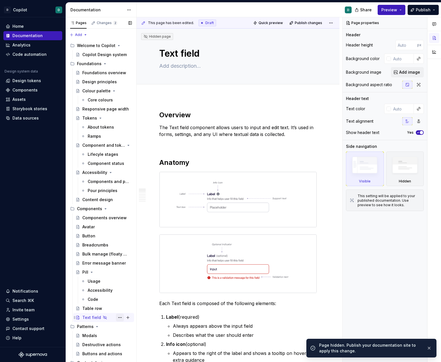
click at [120, 318] on button "Page tree" at bounding box center [120, 317] width 8 height 8
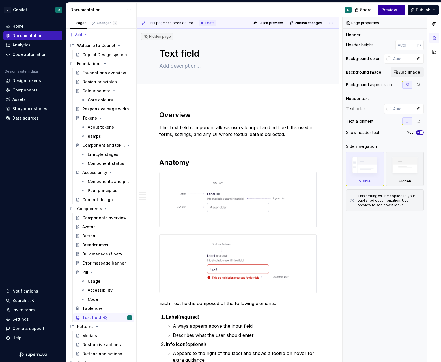
click at [395, 13] on html "D Copilot D Home Documentation Analytics Code automation Design system data Des…" at bounding box center [220, 181] width 441 height 362
click at [393, 10] on span "Preview" at bounding box center [390, 10] width 16 height 6
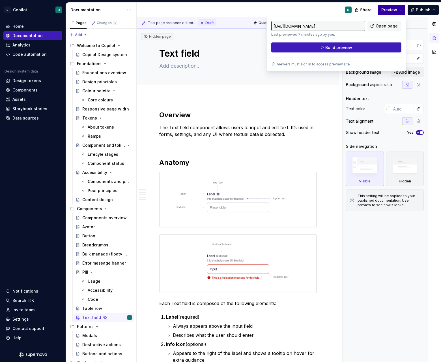
click at [390, 11] on span "Preview" at bounding box center [390, 10] width 16 height 6
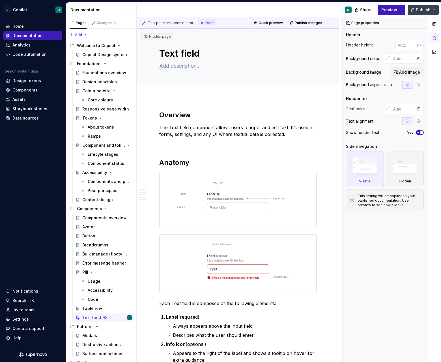
click at [425, 8] on span "Publish" at bounding box center [423, 10] width 15 height 6
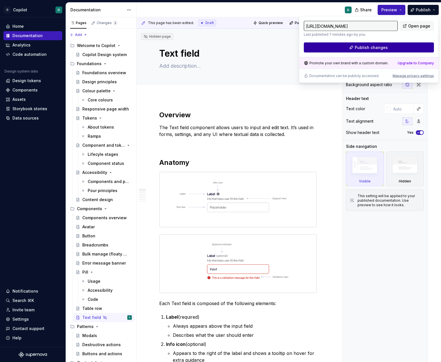
click at [377, 48] on span "Publish changes" at bounding box center [371, 48] width 33 height 6
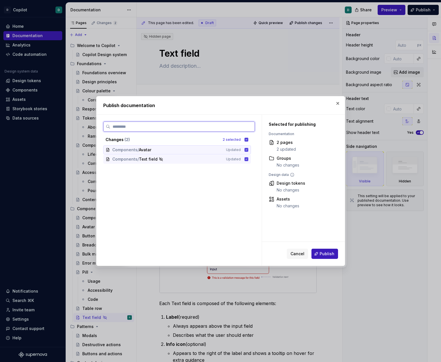
click at [248, 149] on icon at bounding box center [247, 150] width 4 height 4
click at [330, 249] on button "Publish" at bounding box center [325, 253] width 27 height 10
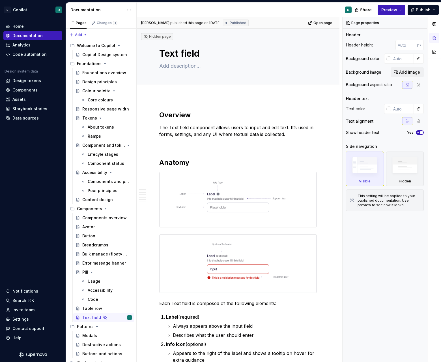
type textarea "*"
